Goal: Task Accomplishment & Management: Use online tool/utility

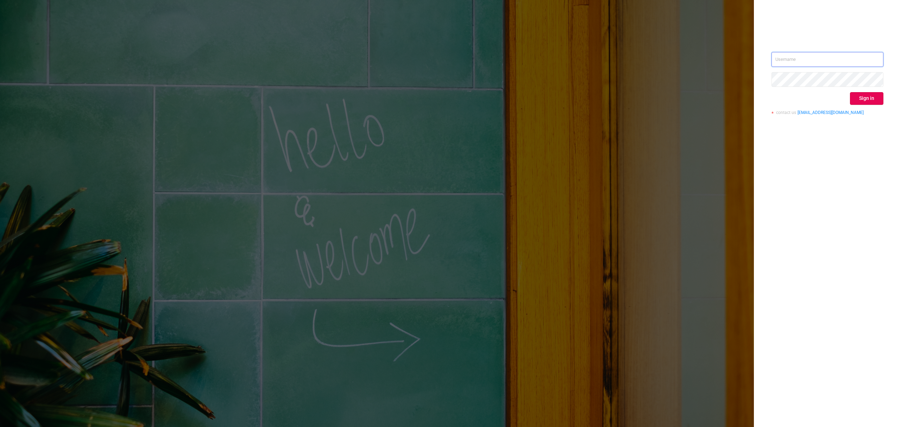
type input "[EMAIL_ADDRESS][DOMAIN_NAME]"
click at [851, 106] on div "rona@infolinks.com Sign in contact us info@protected.media" at bounding box center [827, 86] width 112 height 68
click at [857, 102] on button "Sign in" at bounding box center [866, 98] width 33 height 13
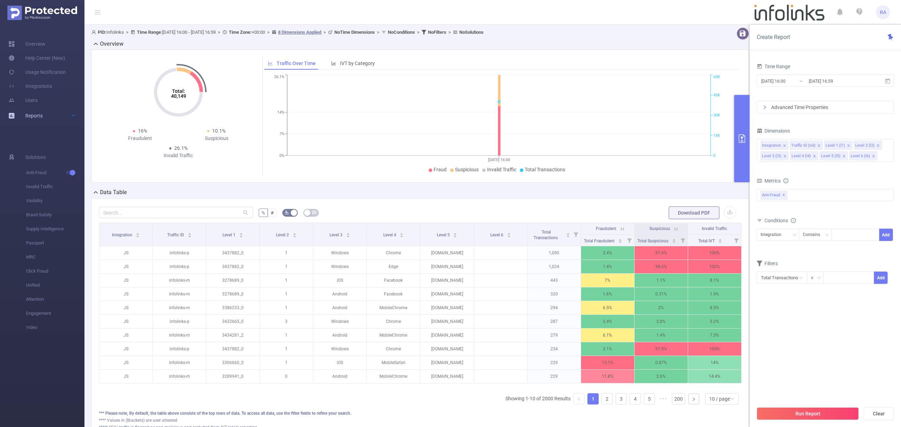
click at [32, 117] on span "Reports" at bounding box center [33, 116] width 17 height 6
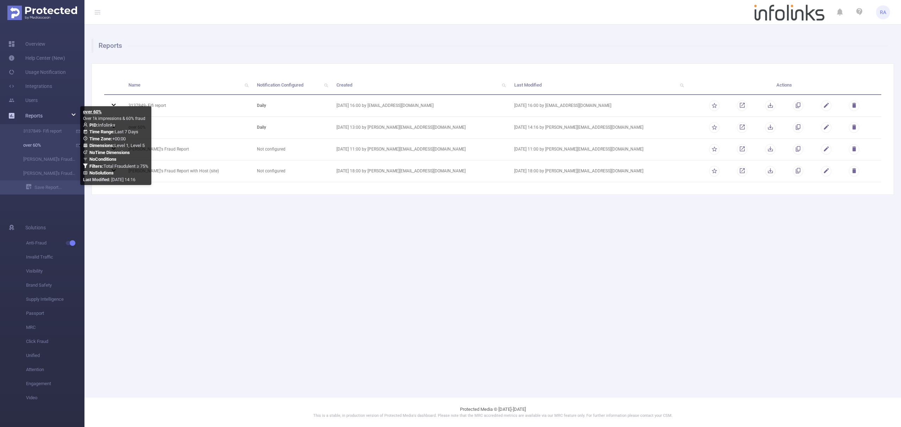
click at [43, 145] on link "over 60%" at bounding box center [45, 145] width 62 height 14
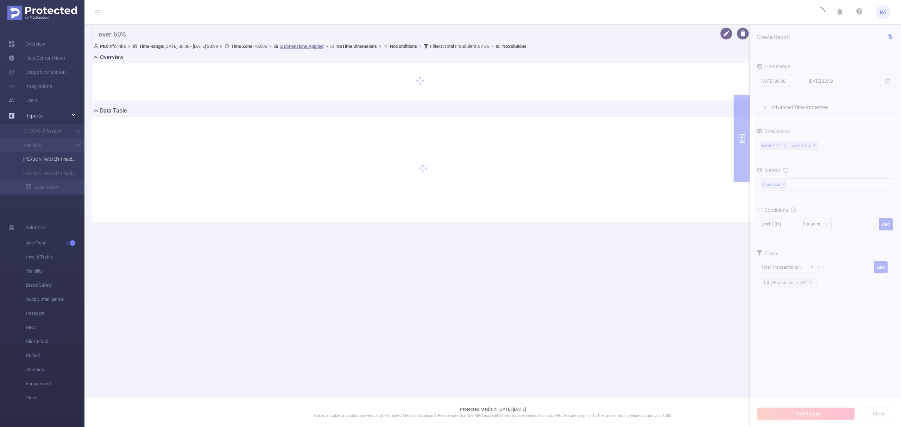
click at [33, 160] on li "Ron's Fraud Report" at bounding box center [42, 159] width 84 height 14
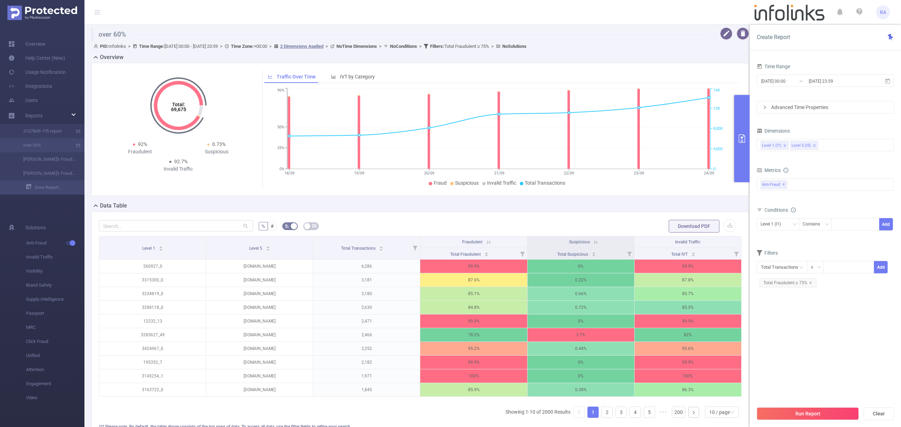
click at [877, 216] on div "Conditions" at bounding box center [824, 211] width 137 height 12
click at [863, 225] on div at bounding box center [855, 224] width 40 height 12
paste input "3440215"
type input "3440215"
click at [885, 224] on button "Add" at bounding box center [886, 224] width 14 height 12
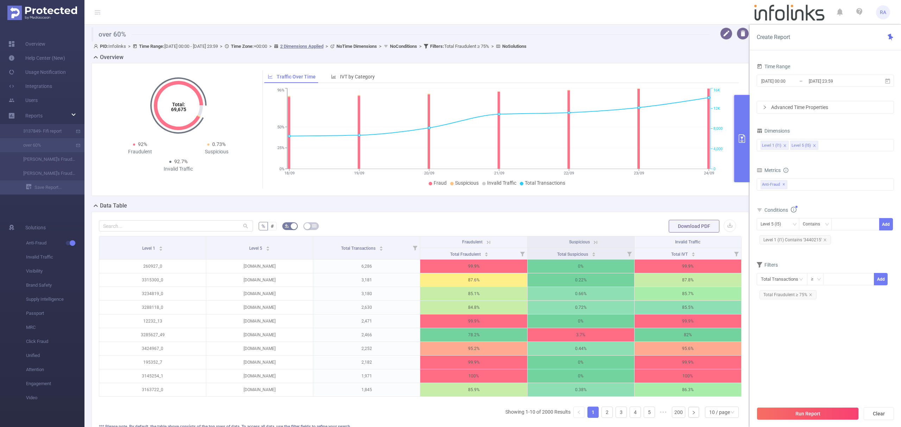
click at [791, 408] on button "Run Report" at bounding box center [807, 413] width 102 height 13
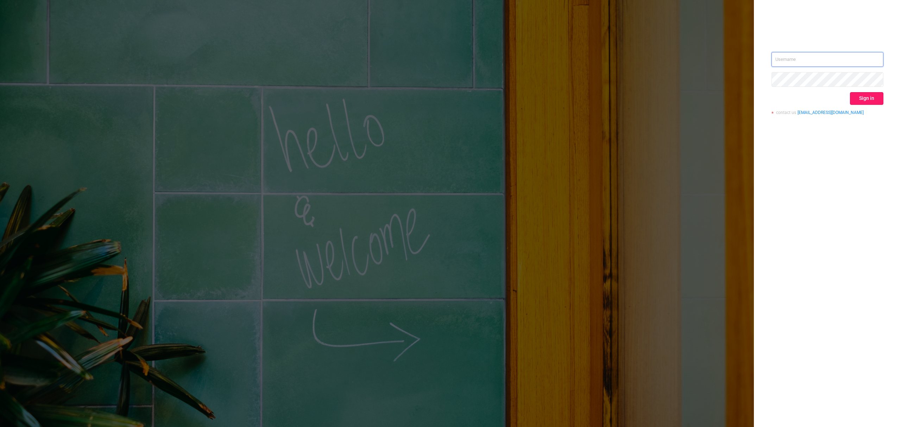
type input "[EMAIL_ADDRESS][DOMAIN_NAME]"
drag, startPoint x: 866, startPoint y: 96, endPoint x: 793, endPoint y: 63, distance: 80.1
click at [866, 96] on button "Sign in" at bounding box center [866, 98] width 33 height 13
